Goal: Check status: Check status

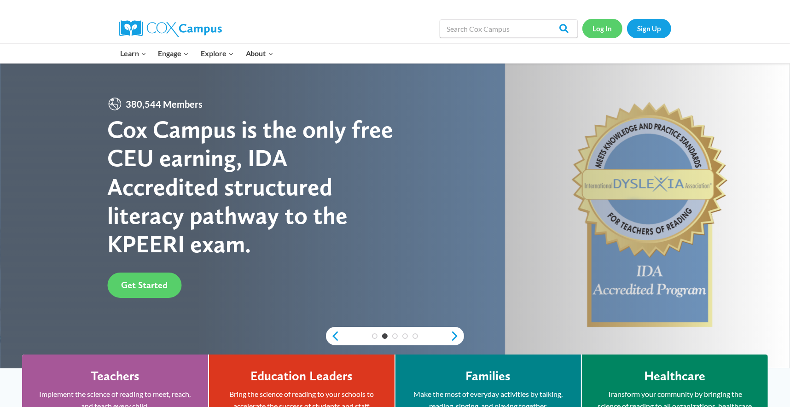
click at [606, 31] on link "Log In" at bounding box center [603, 28] width 40 height 19
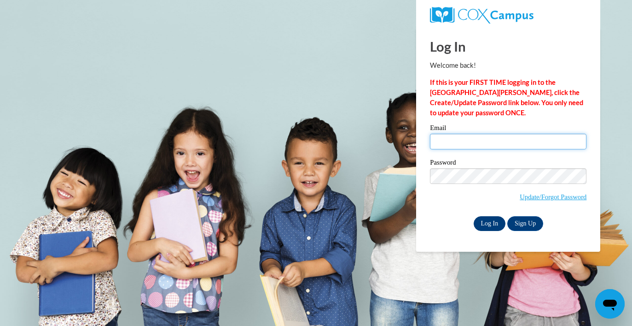
type input "efriemann@waukesha.k12.wi.us"
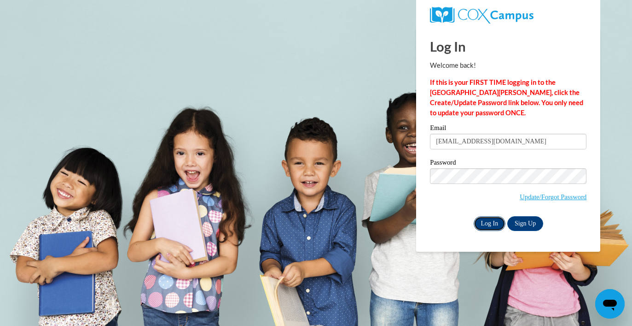
click at [498, 220] on input "Log In" at bounding box center [490, 223] width 32 height 15
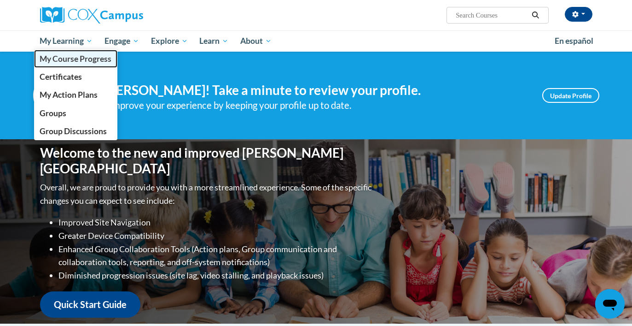
click at [69, 64] on link "My Course Progress" at bounding box center [76, 59] width 84 height 18
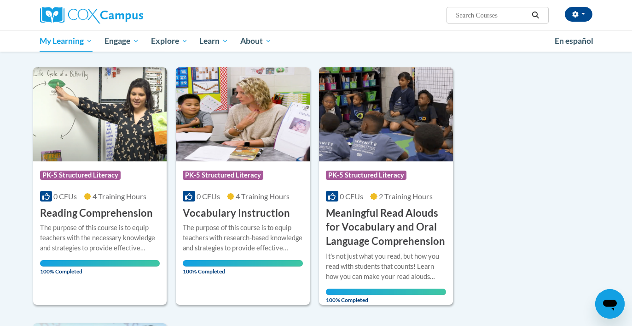
scroll to position [590, 0]
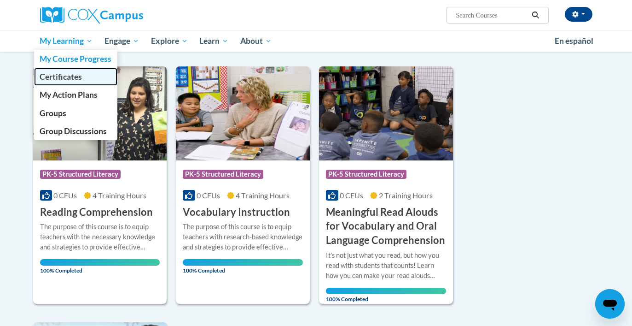
click at [65, 74] on span "Certificates" at bounding box center [61, 77] width 42 height 10
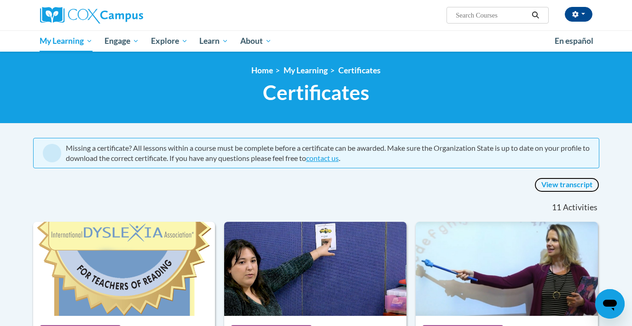
click at [551, 186] on link "View transcript" at bounding box center [567, 184] width 65 height 15
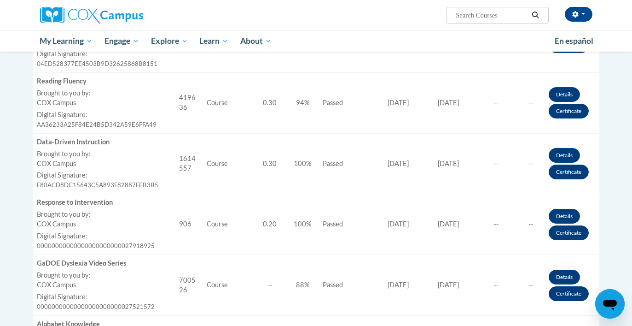
scroll to position [354, 0]
